Goal: Navigation & Orientation: Find specific page/section

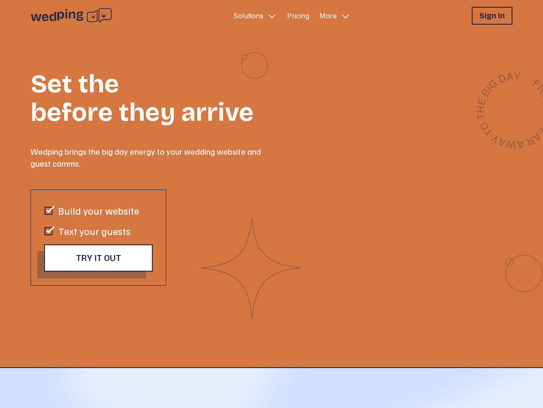
click at [68, 16] on icon at bounding box center [72, 16] width 82 height 16
click at [252, 16] on p "Solutions" at bounding box center [248, 16] width 30 height 10
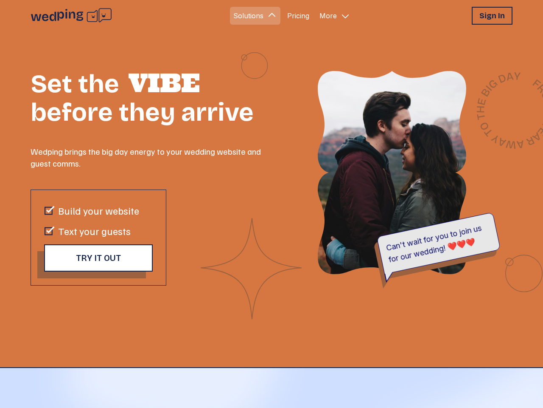
click at [332, 16] on p "More" at bounding box center [328, 16] width 17 height 10
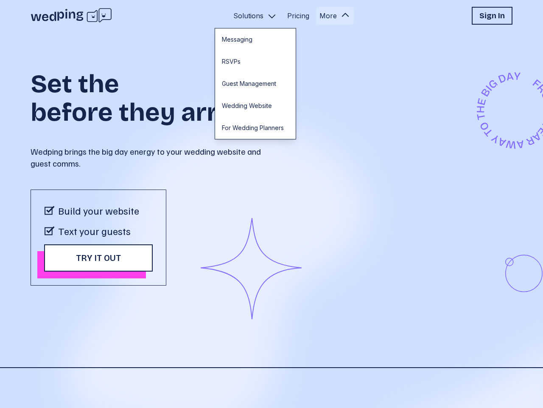
click at [95, 258] on span "Try it out" at bounding box center [98, 258] width 45 height 10
